Goal: Task Accomplishment & Management: Use online tool/utility

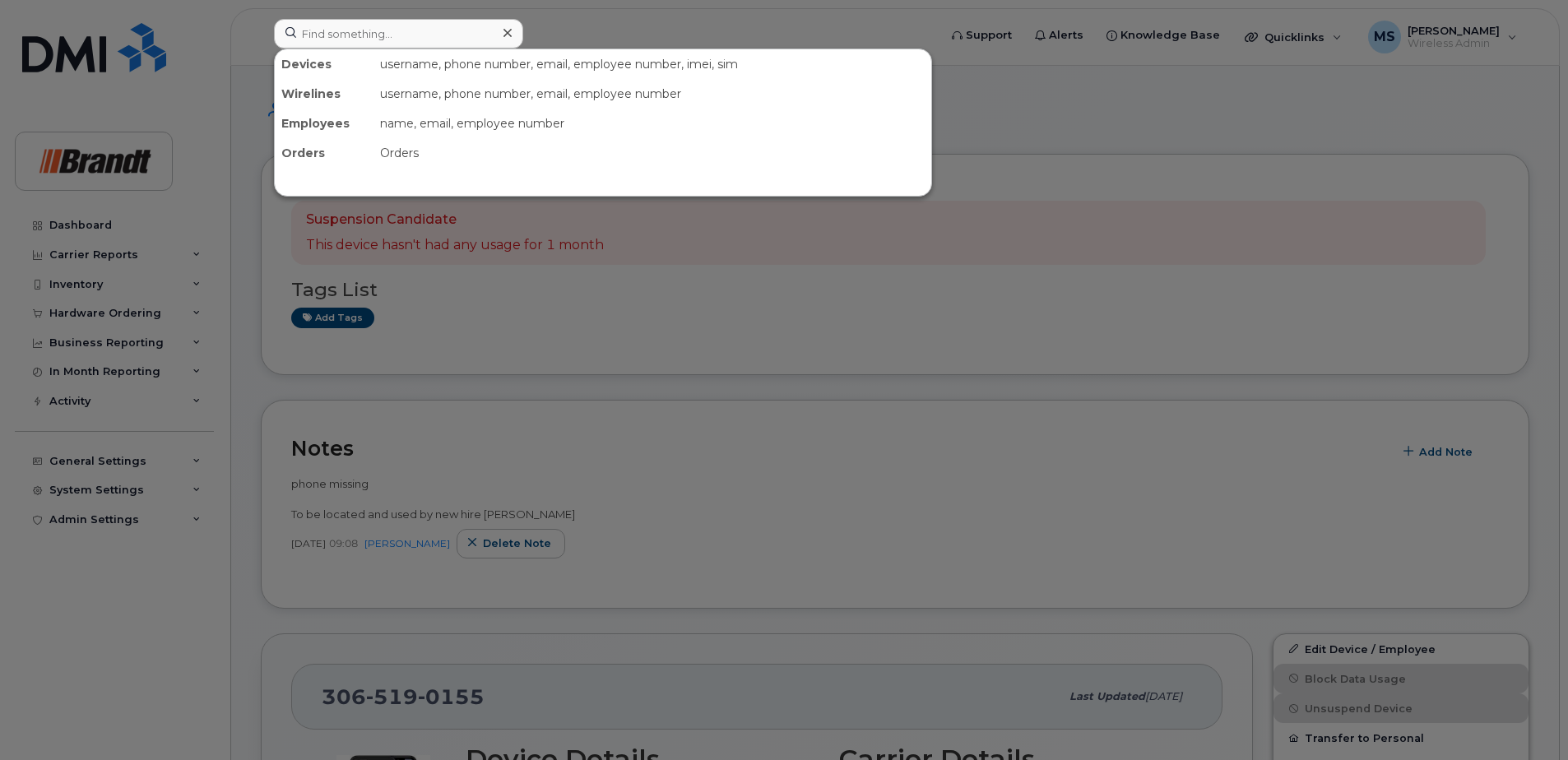
scroll to position [411, 0]
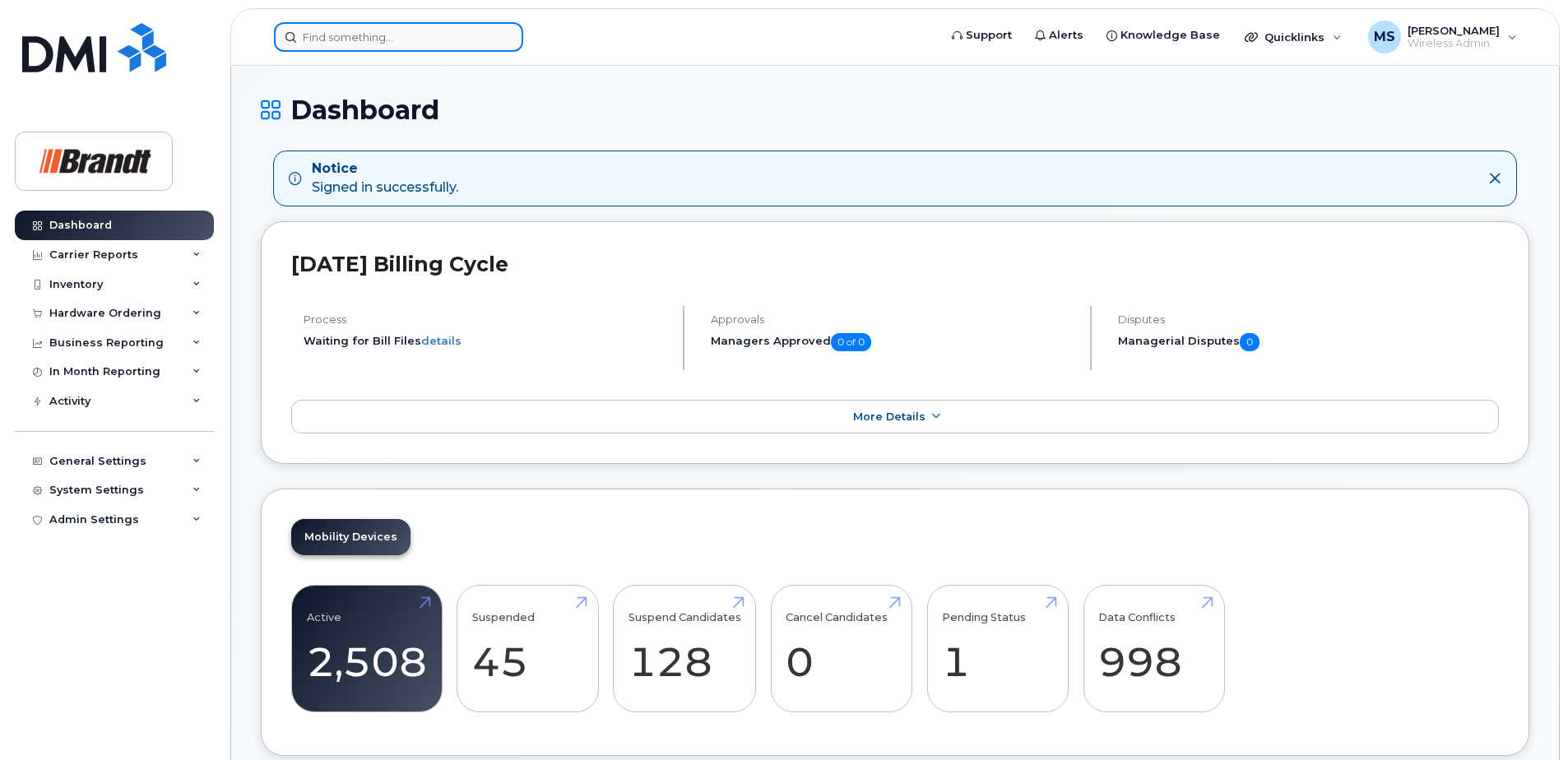
click at [478, 34] on input at bounding box center [398, 37] width 249 height 29
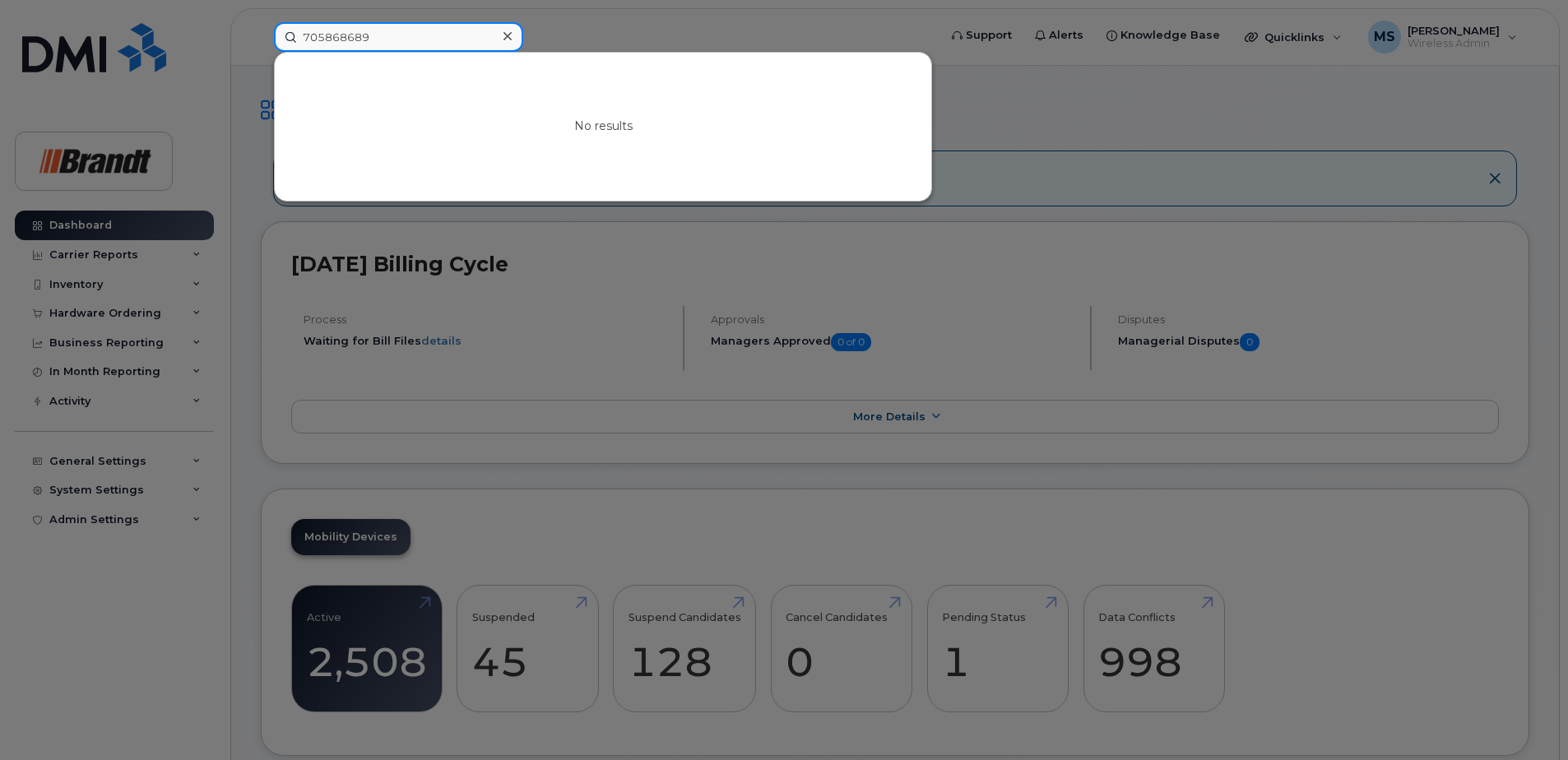
drag, startPoint x: 428, startPoint y: 35, endPoint x: -3, endPoint y: 34, distance: 431.0
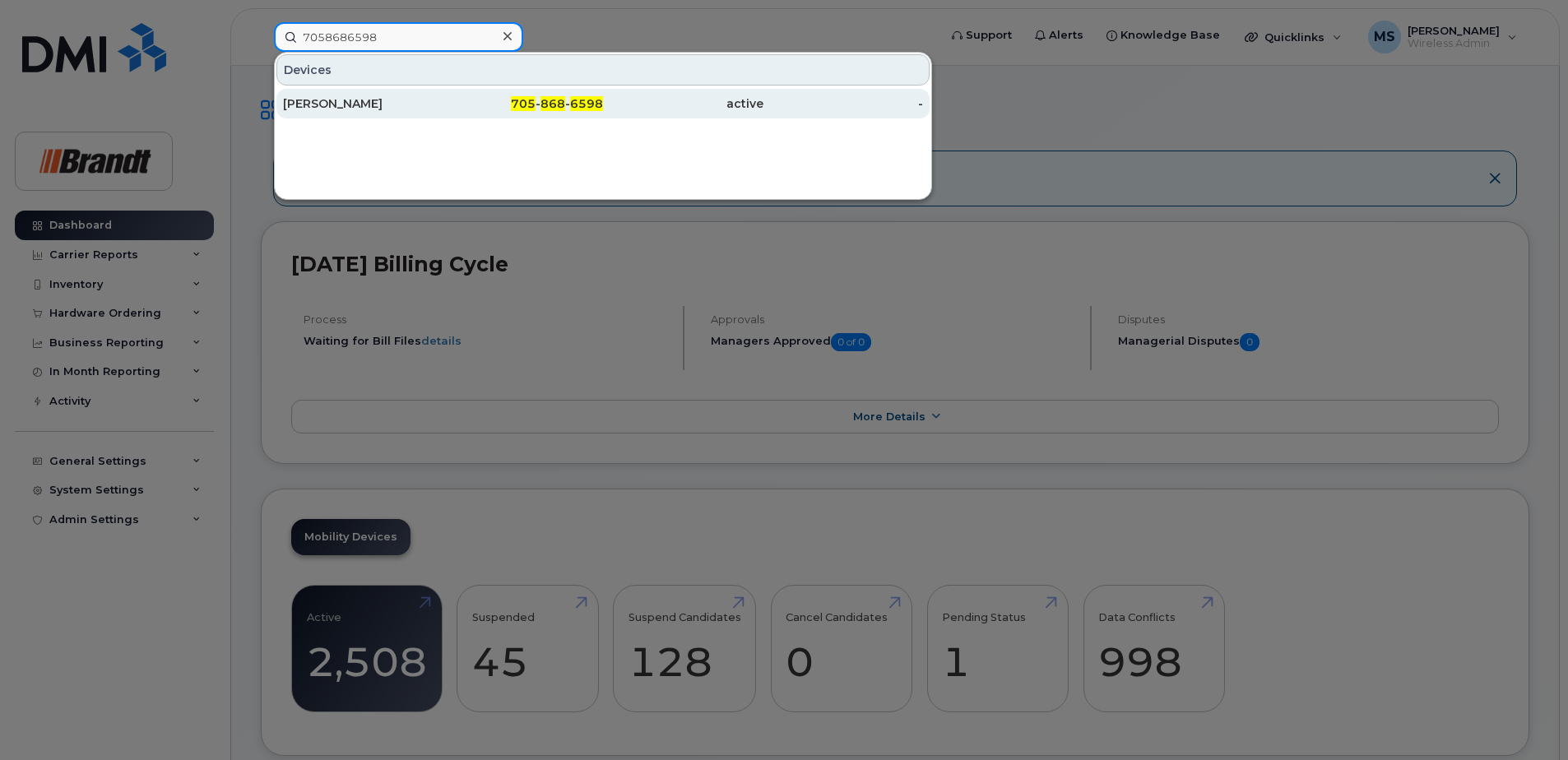
type input "7058686598"
click at [763, 94] on div "active" at bounding box center [843, 103] width 160 height 29
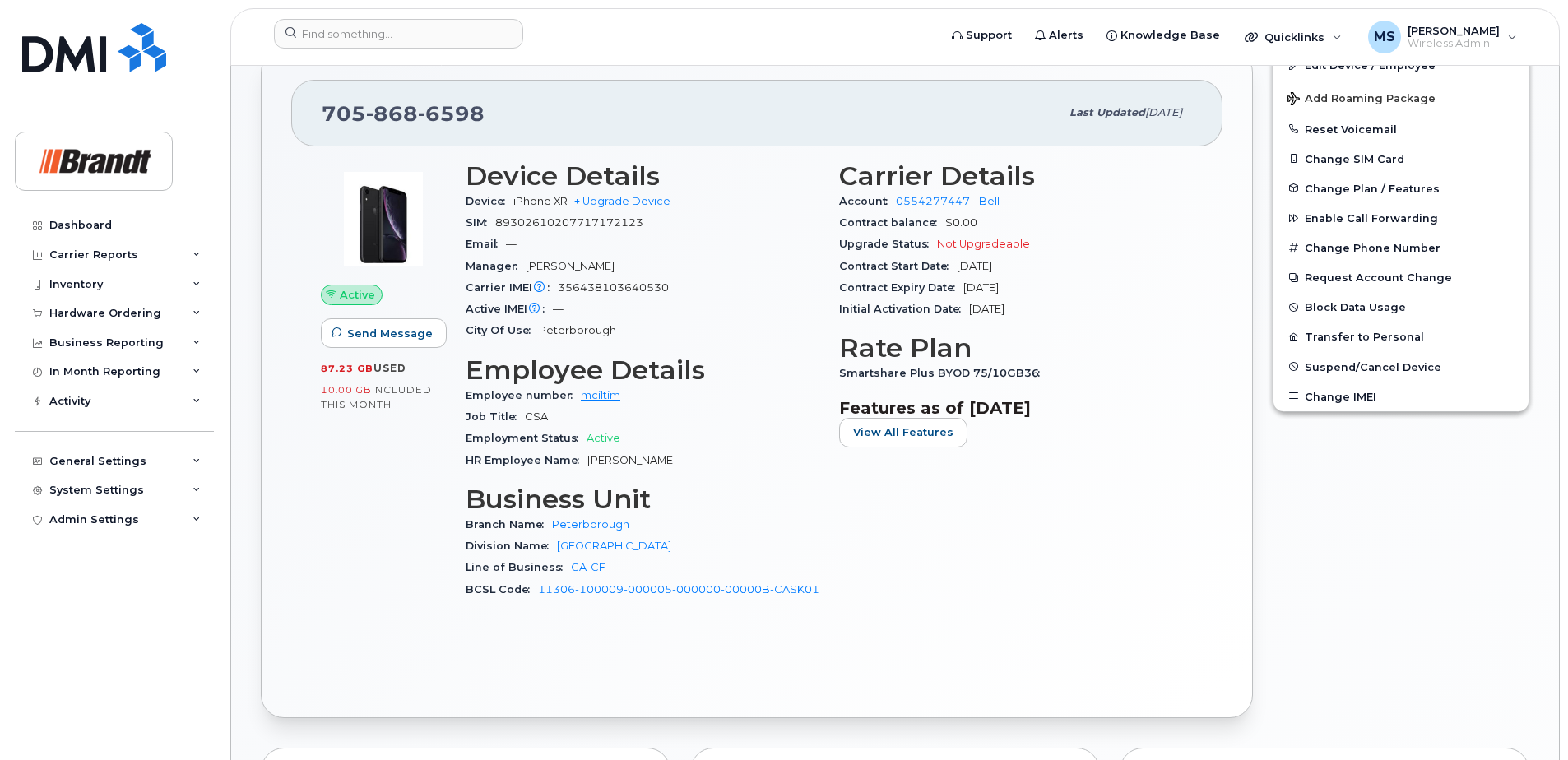
scroll to position [329, 0]
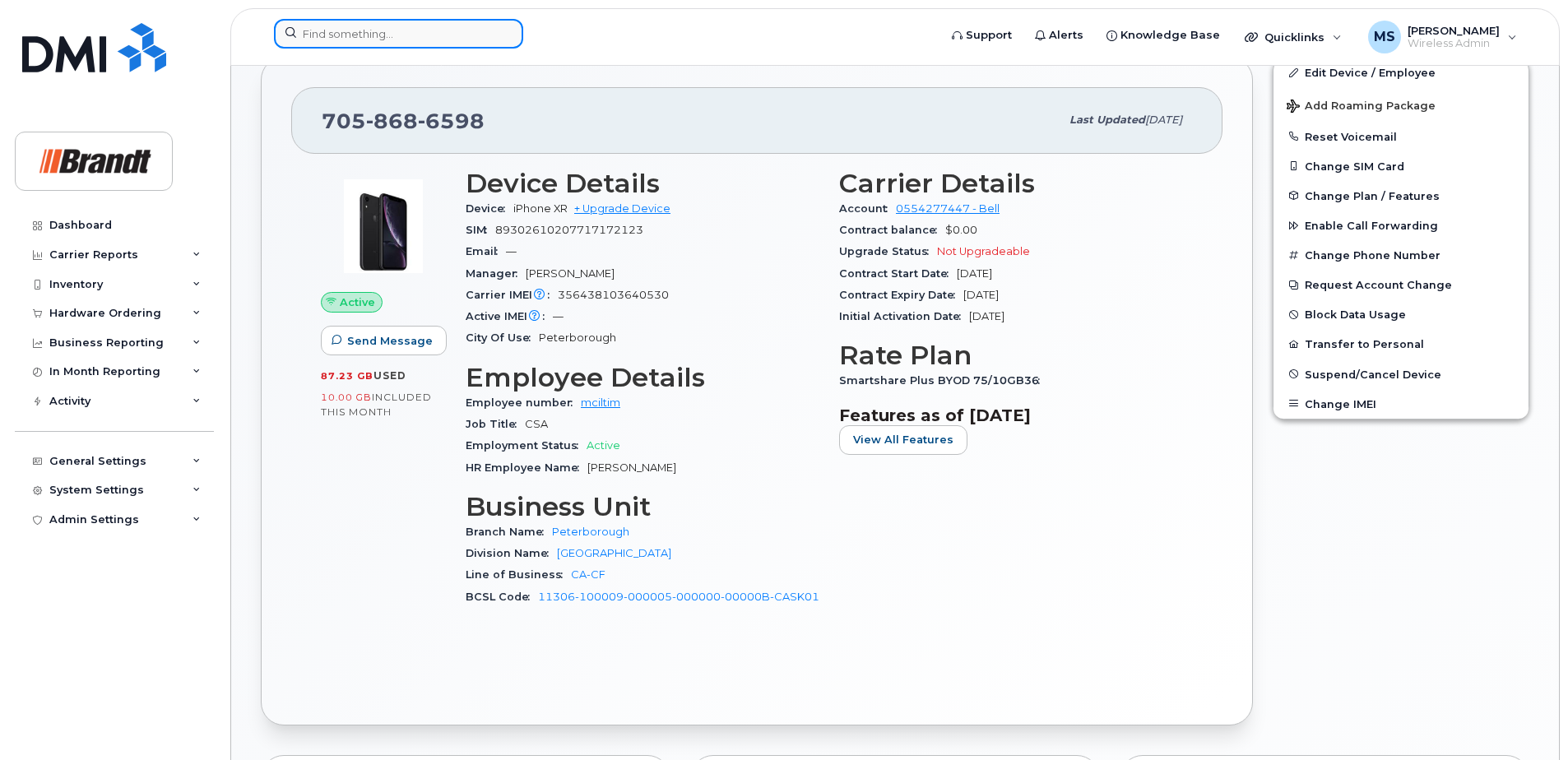
click at [469, 39] on input at bounding box center [398, 34] width 249 height 29
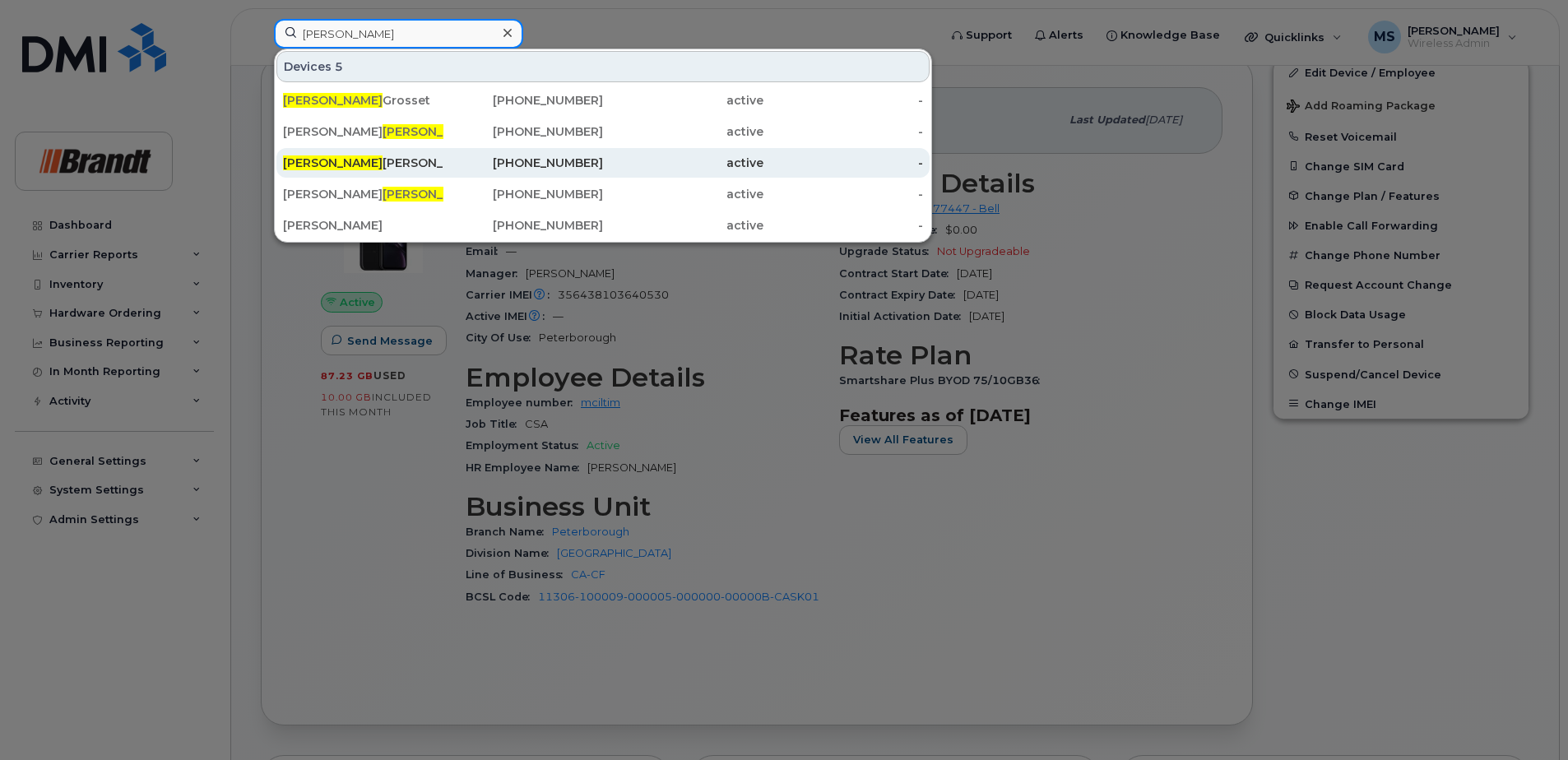
type input "kari"
click at [314, 165] on div "Kari Bruce" at bounding box center [363, 163] width 160 height 17
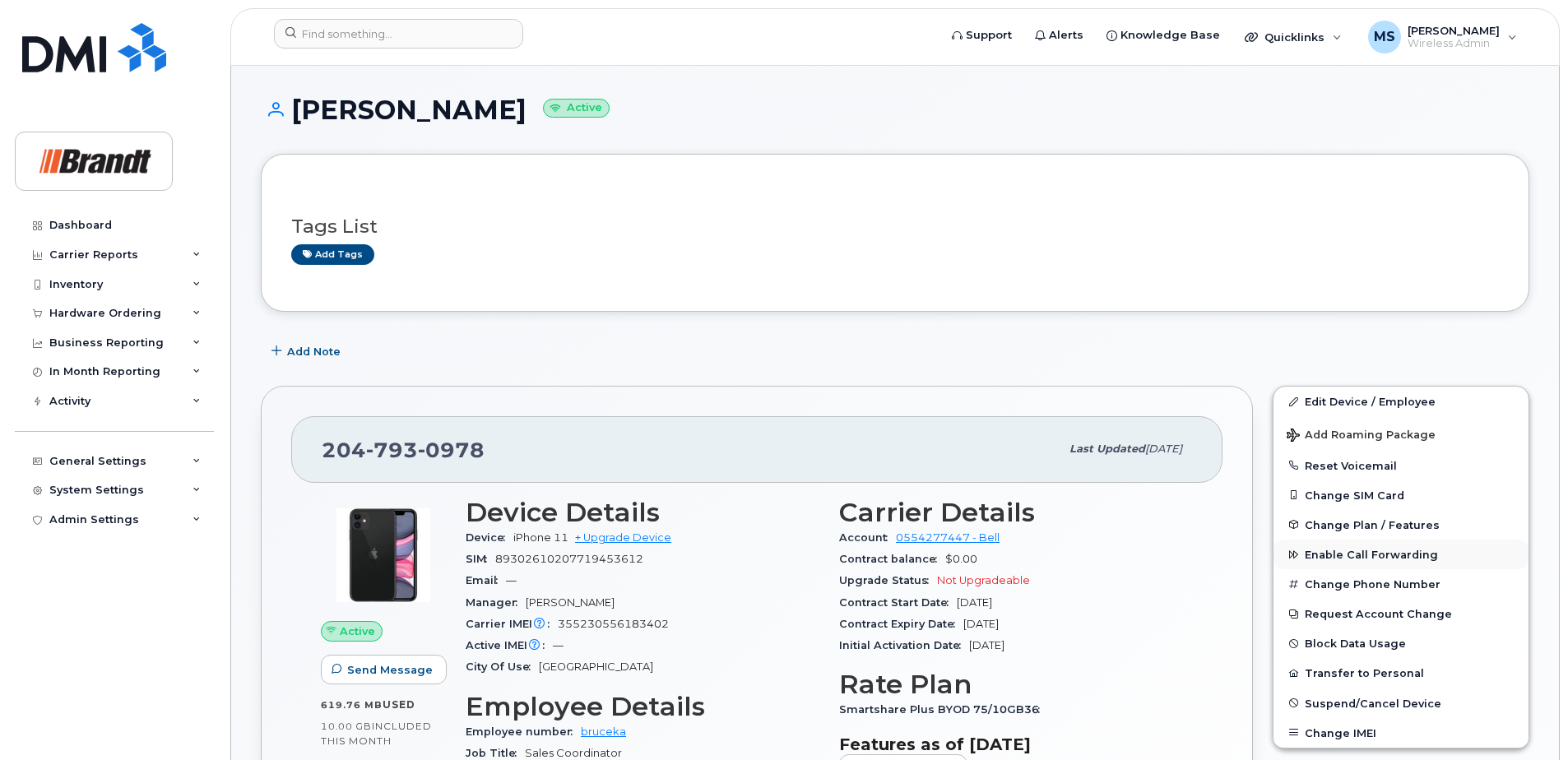
click at [1319, 549] on span "Enable Call Forwarding" at bounding box center [1371, 555] width 133 height 13
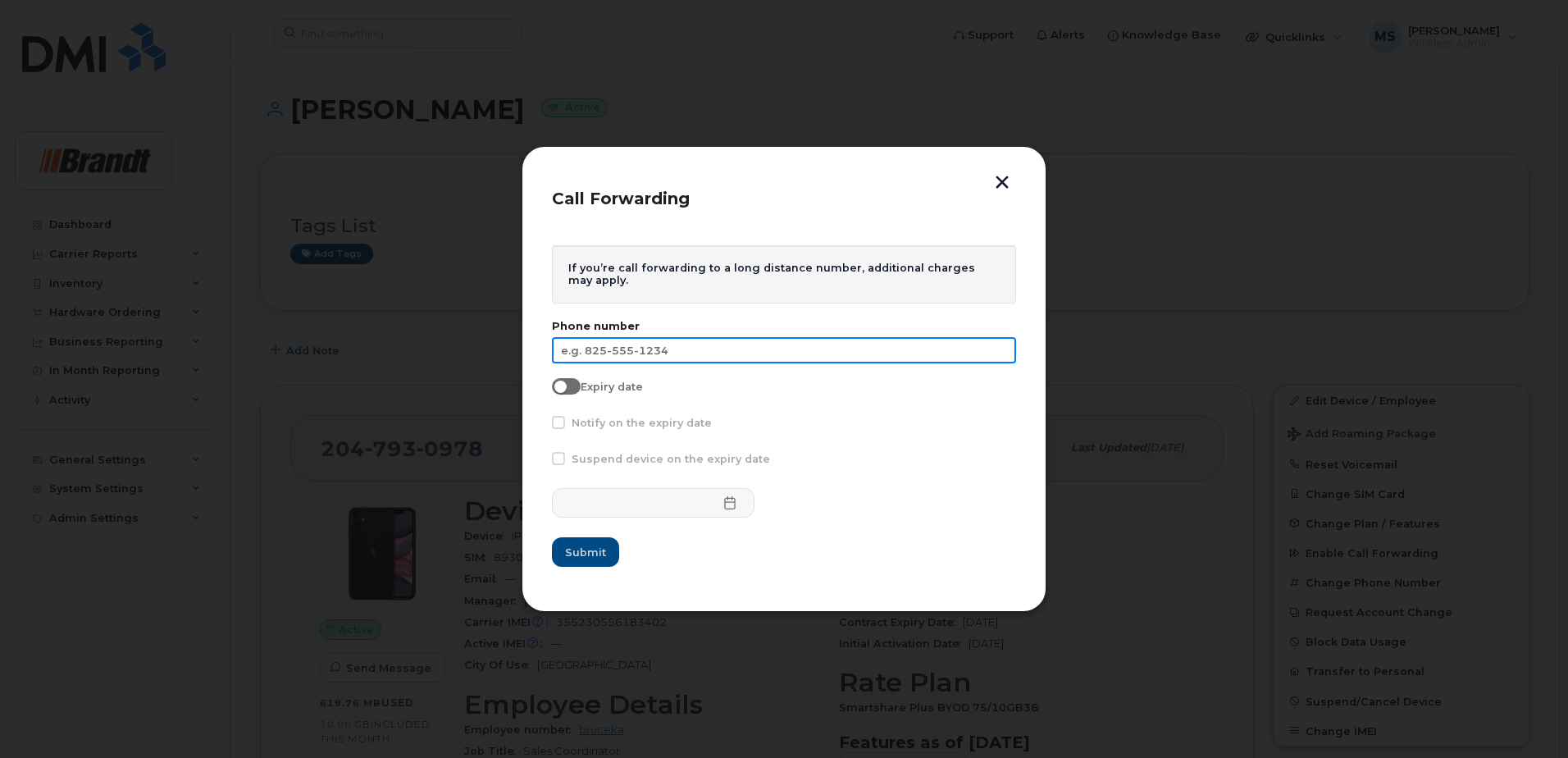
click at [682, 348] on input "text" at bounding box center [784, 350] width 464 height 26
type input "204-791-2284"
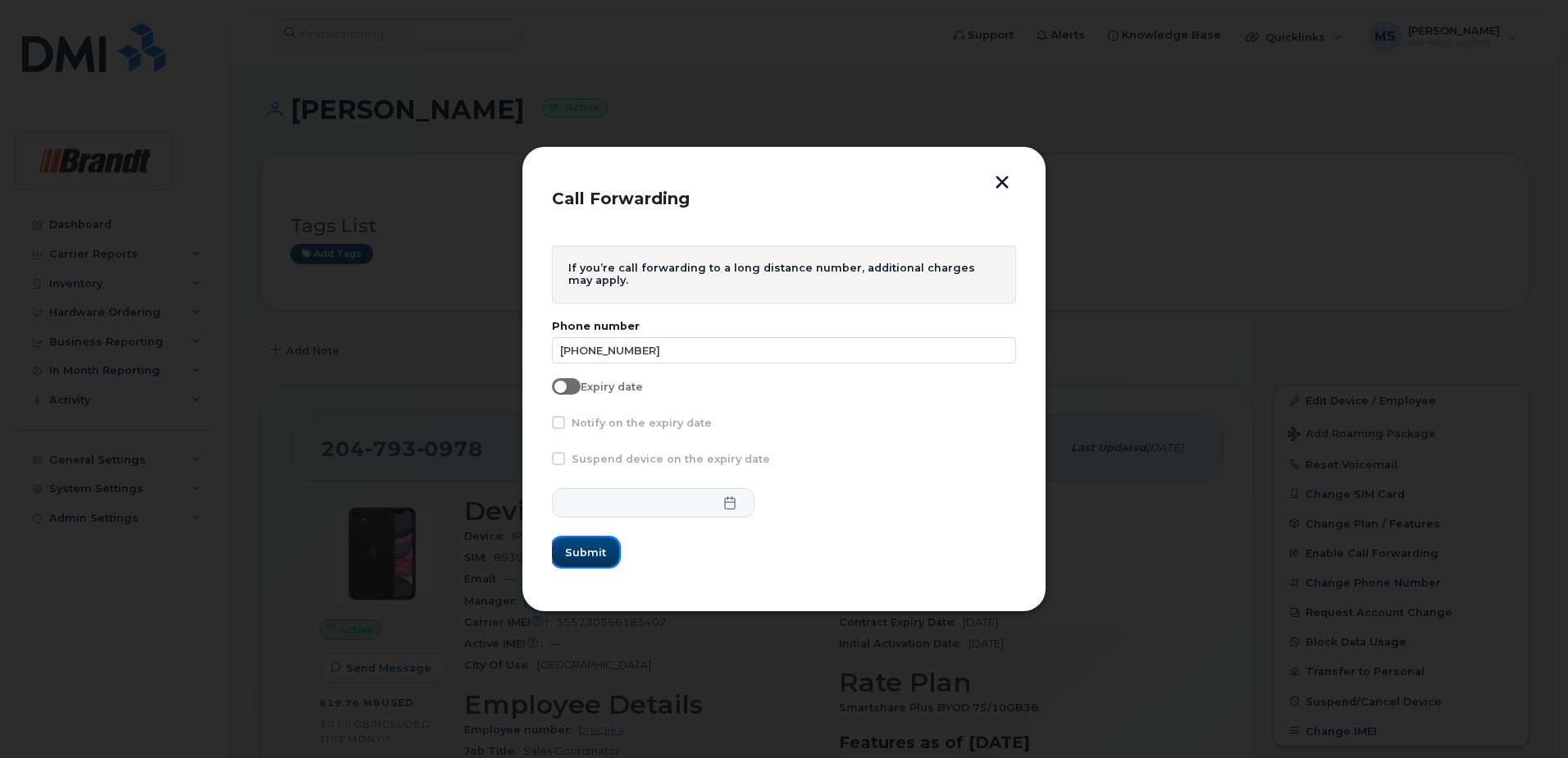
click at [577, 545] on span "Submit" at bounding box center [585, 552] width 41 height 16
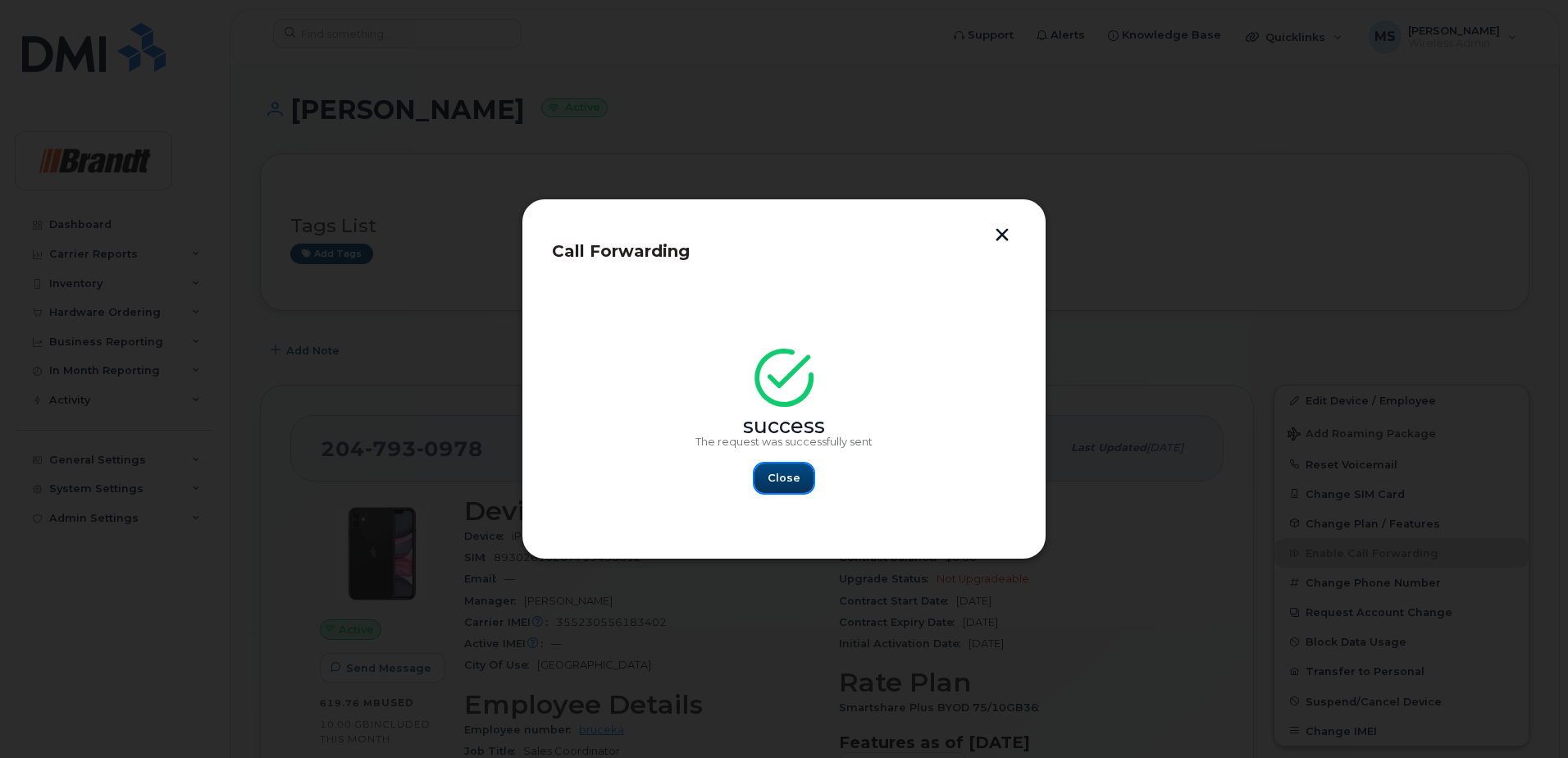
click at [800, 474] on button "Close" at bounding box center [784, 478] width 59 height 29
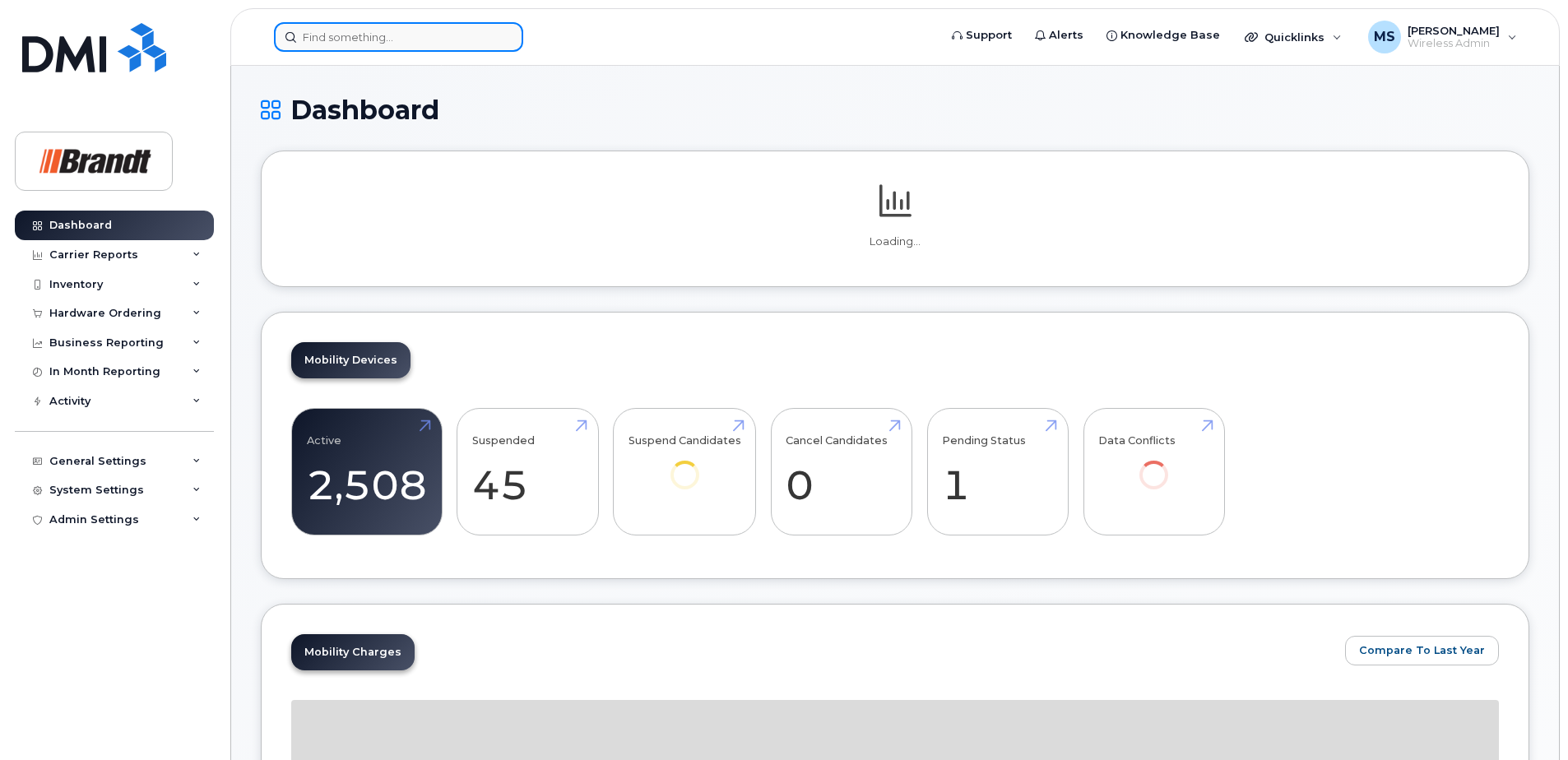
drag, startPoint x: 423, startPoint y: 35, endPoint x: 411, endPoint y: 38, distance: 12.4
click at [422, 35] on input at bounding box center [398, 37] width 249 height 29
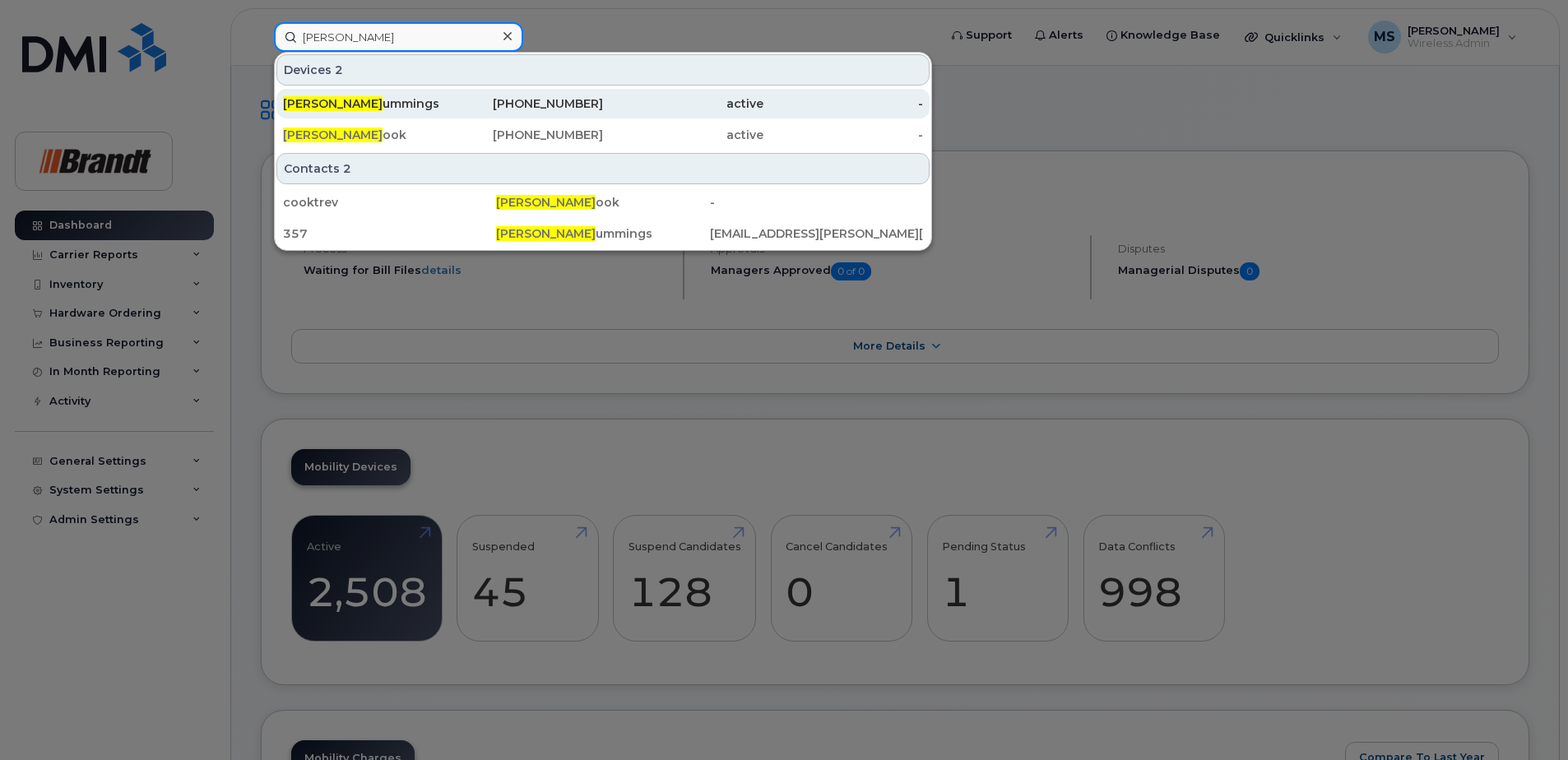
type input "[PERSON_NAME]"
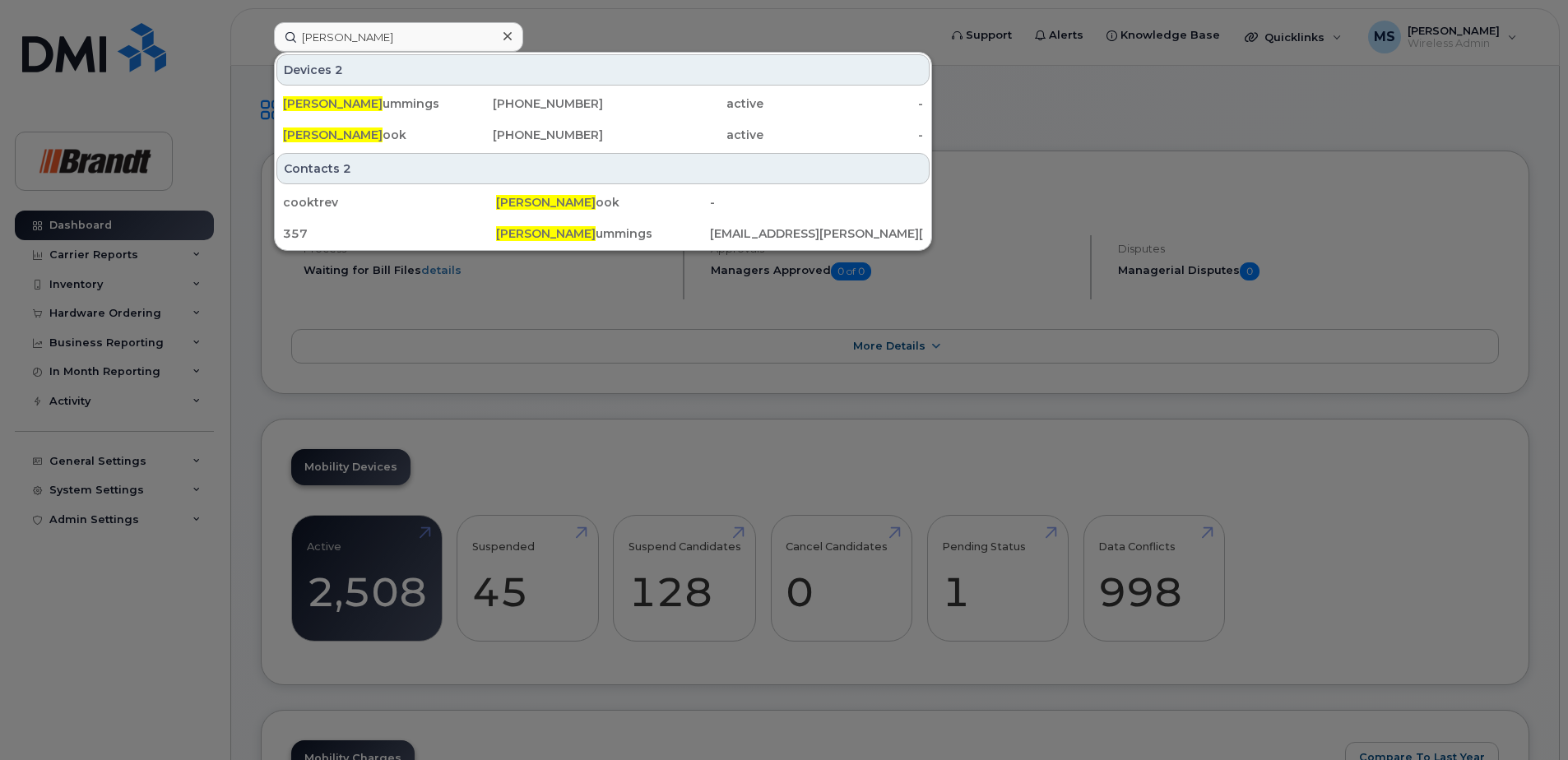
drag, startPoint x: 337, startPoint y: 98, endPoint x: 18, endPoint y: 131, distance: 320.7
click at [337, 99] on div "Trevor C ummings" at bounding box center [363, 104] width 160 height 17
